Goal: Navigation & Orientation: Understand site structure

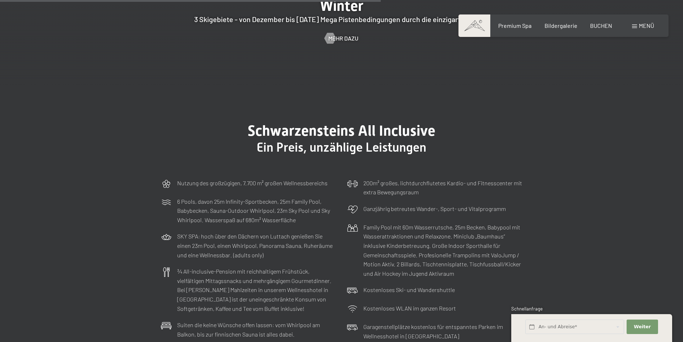
scroll to position [1990, 0]
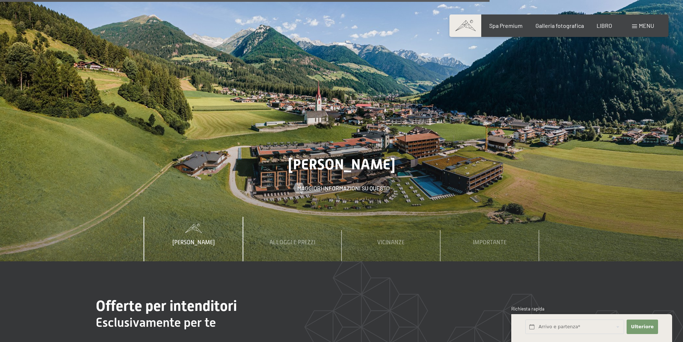
scroll to position [2641, 0]
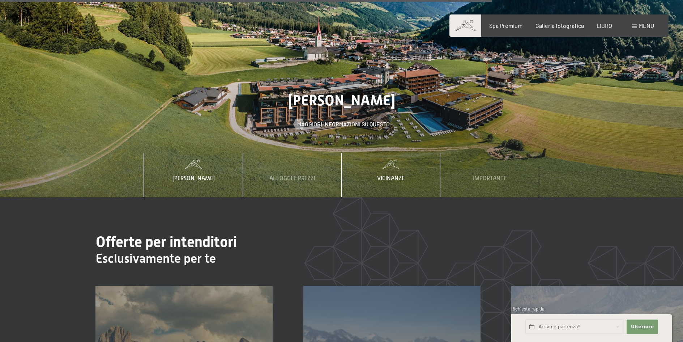
click at [400, 175] on font "Vicinanze" at bounding box center [390, 178] width 27 height 7
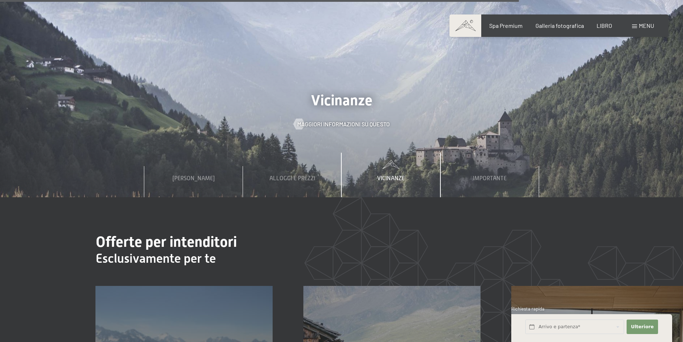
scroll to position [2786, 0]
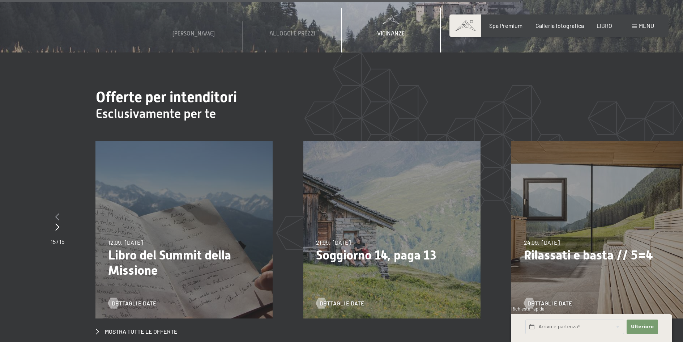
click at [57, 213] on icon at bounding box center [57, 216] width 4 height 7
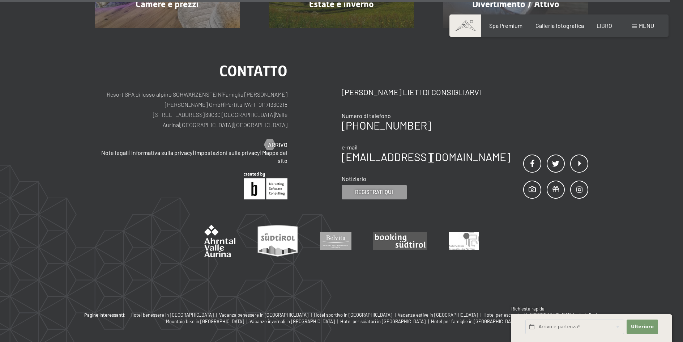
scroll to position [3628, 0]
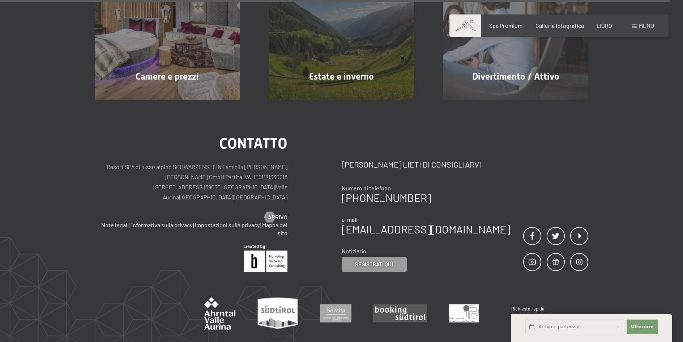
click at [651, 26] on font "menu" at bounding box center [646, 25] width 15 height 7
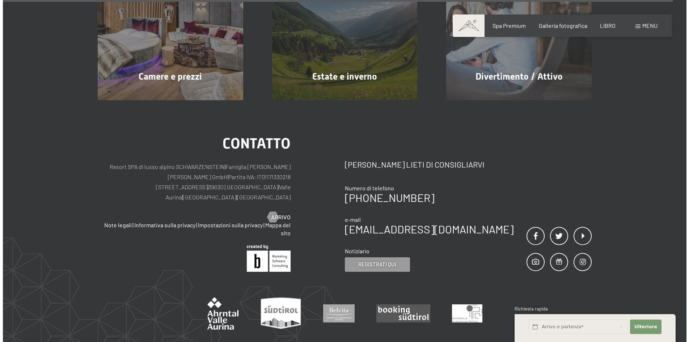
scroll to position [3644, 0]
